Goal: Task Accomplishment & Management: Complete application form

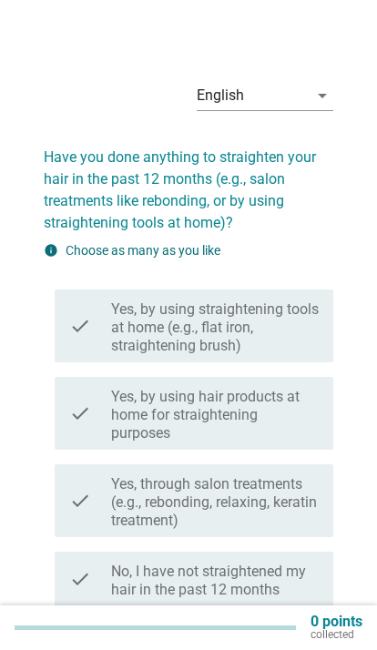
click at [239, 95] on div "English" at bounding box center [220, 95] width 47 height 16
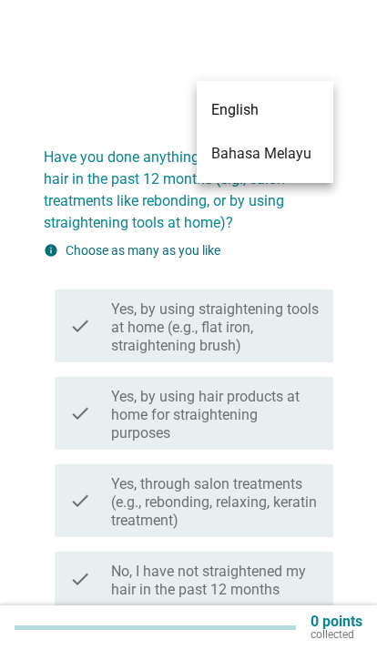
click at [64, 139] on h2 "Have you done anything to straighten your hair in the past 12 months (e.g., sal…" at bounding box center [188, 181] width 289 height 106
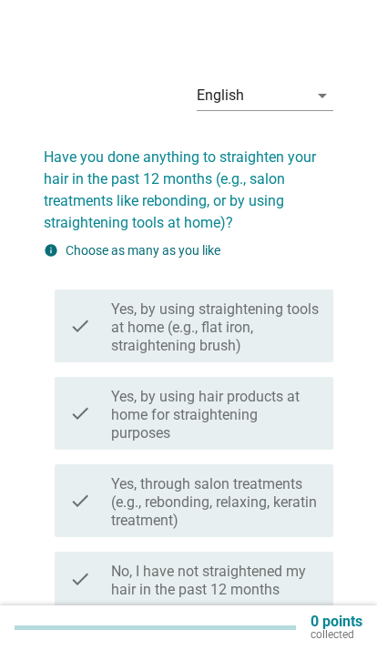
click at [238, 93] on div "English" at bounding box center [220, 95] width 47 height 16
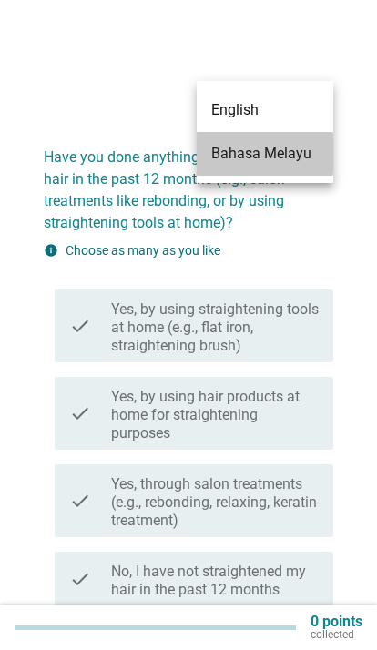
click at [238, 160] on div "Bahasa Melayu" at bounding box center [264, 154] width 107 height 22
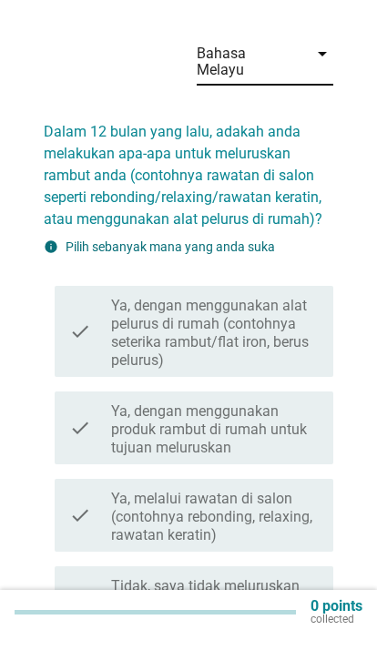
click at [245, 61] on div "Bahasa Melayu" at bounding box center [247, 77] width 100 height 33
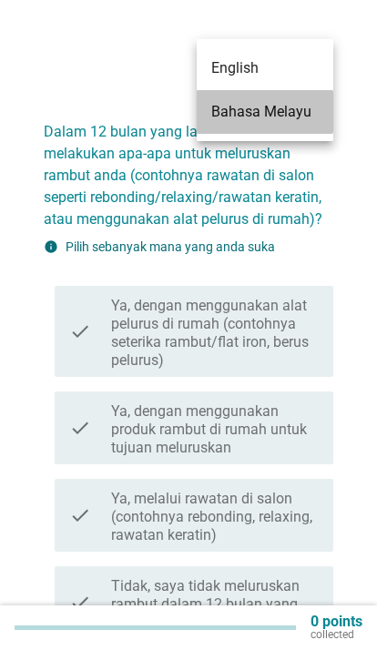
click at [242, 112] on div "Bahasa Melayu" at bounding box center [264, 112] width 107 height 22
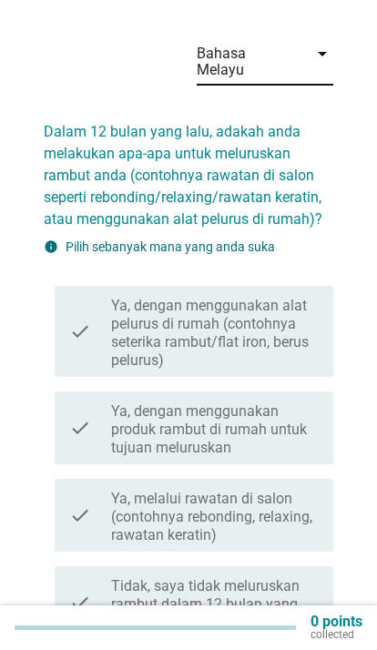
click at [240, 55] on div "Bahasa Melayu" at bounding box center [247, 61] width 100 height 33
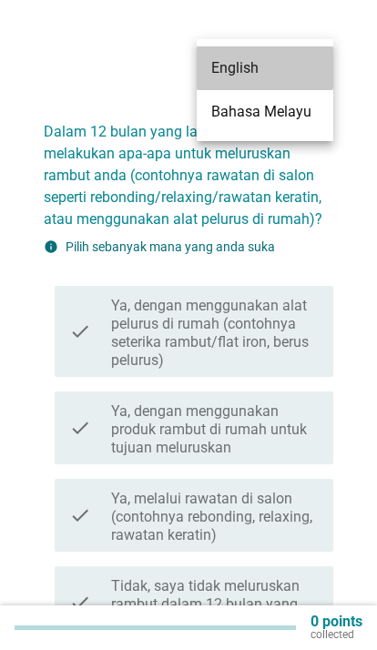
click at [223, 66] on div "English" at bounding box center [264, 68] width 107 height 22
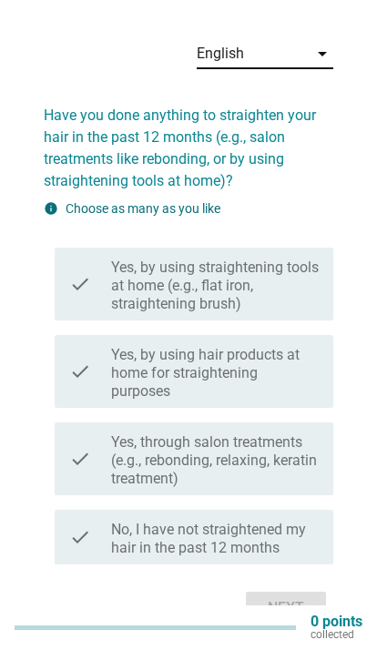
click at [256, 39] on div "English" at bounding box center [252, 53] width 111 height 29
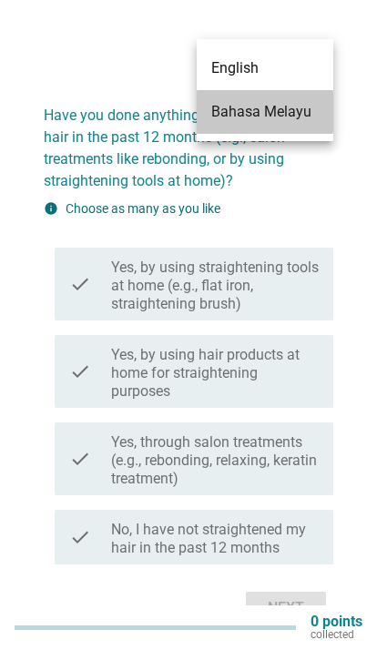
click at [241, 122] on div "Bahasa Melayu" at bounding box center [264, 112] width 107 height 22
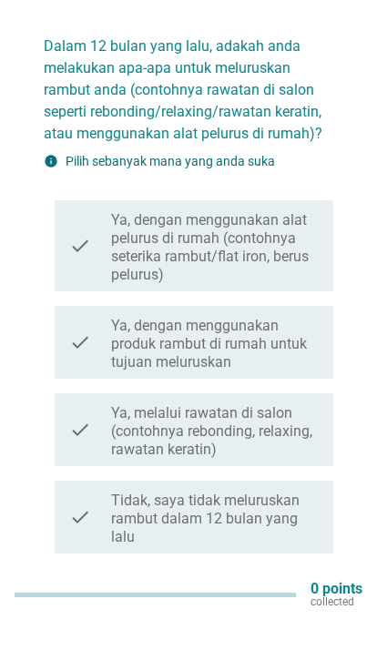
scroll to position [127, 0]
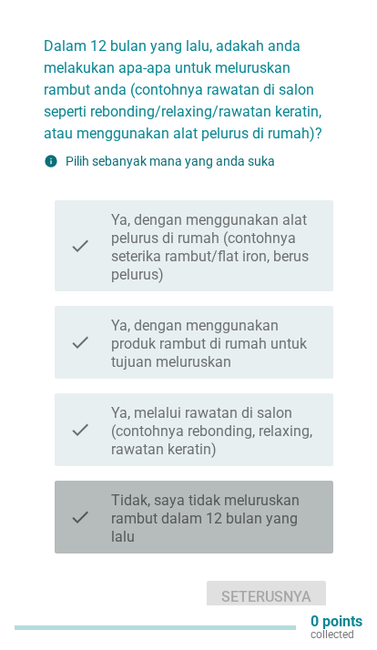
click at [136, 501] on label "Tidak, saya tidak meluruskan rambut dalam 12 bulan yang lalu" at bounding box center [214, 518] width 207 height 55
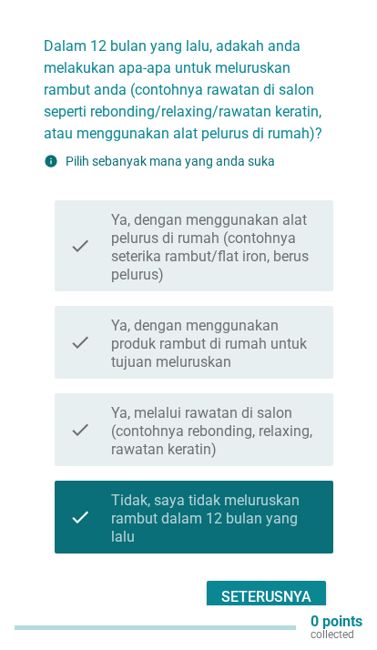
click at [248, 586] on div "Seterusnya" at bounding box center [266, 597] width 90 height 22
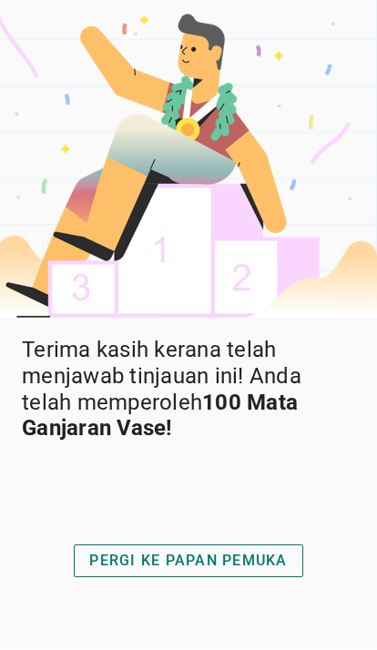
scroll to position [75, 0]
click at [139, 551] on div "PERGI KE PAPAN PEMUKA" at bounding box center [187, 562] width 197 height 22
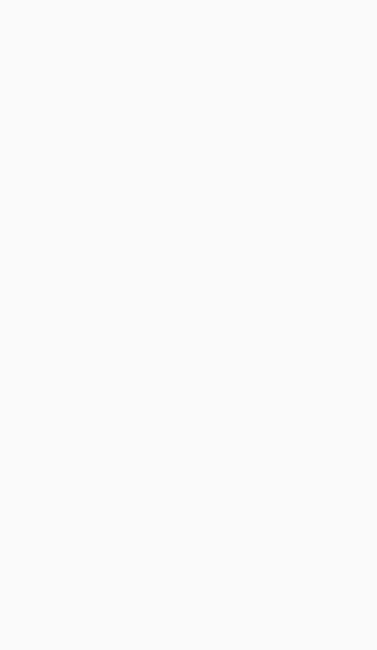
scroll to position [75, 0]
